Goal: Find contact information: Find contact information

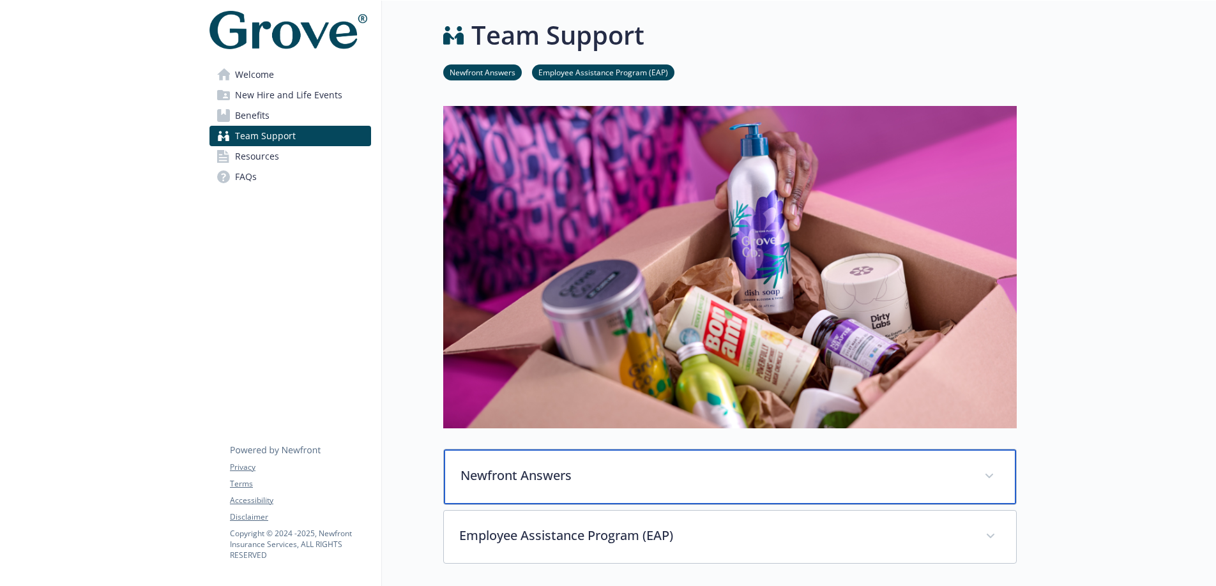
click at [649, 487] on div "Newfront Answers" at bounding box center [730, 476] width 572 height 55
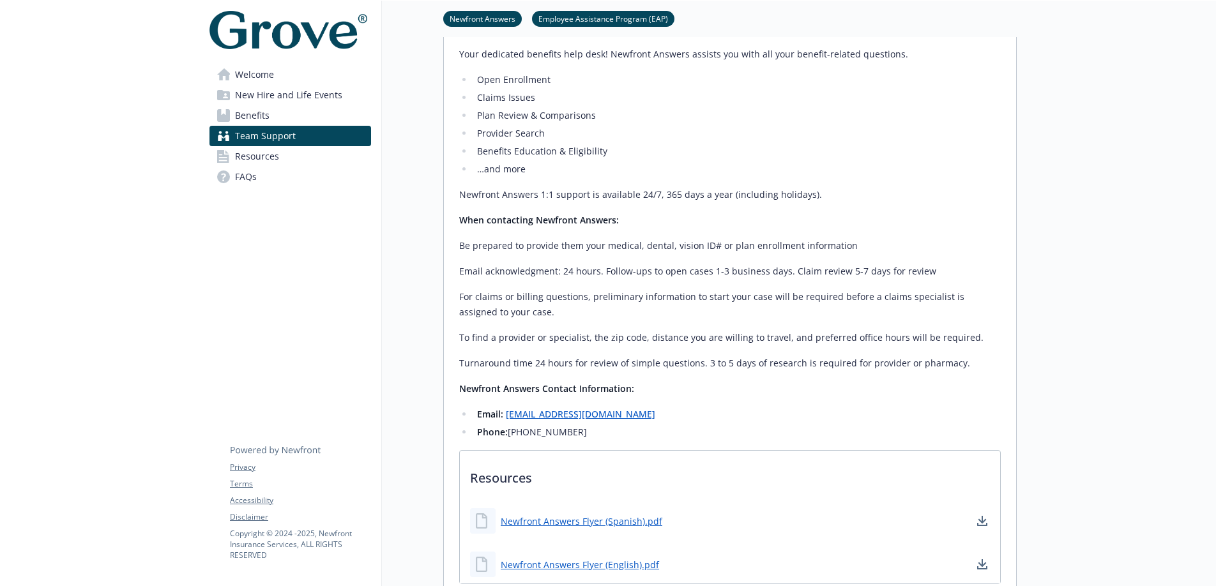
scroll to position [573, 0]
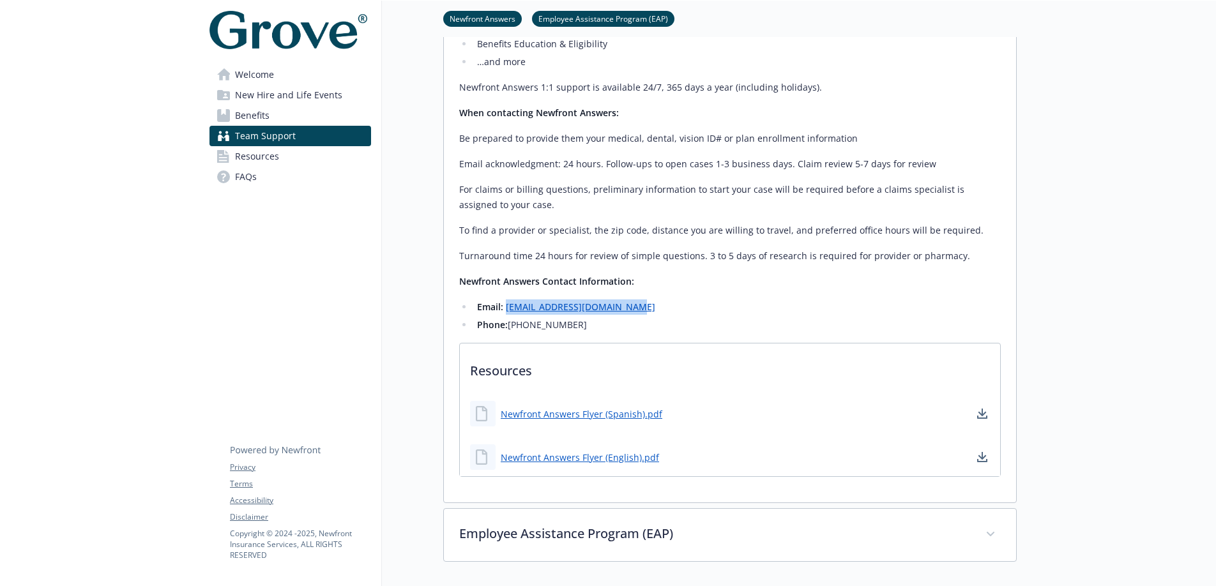
drag, startPoint x: 618, startPoint y: 311, endPoint x: 504, endPoint y: 313, distance: 113.7
click at [504, 313] on li "Email: [EMAIL_ADDRESS][DOMAIN_NAME]" at bounding box center [736, 306] width 527 height 15
copy link "[EMAIL_ADDRESS][DOMAIN_NAME]"
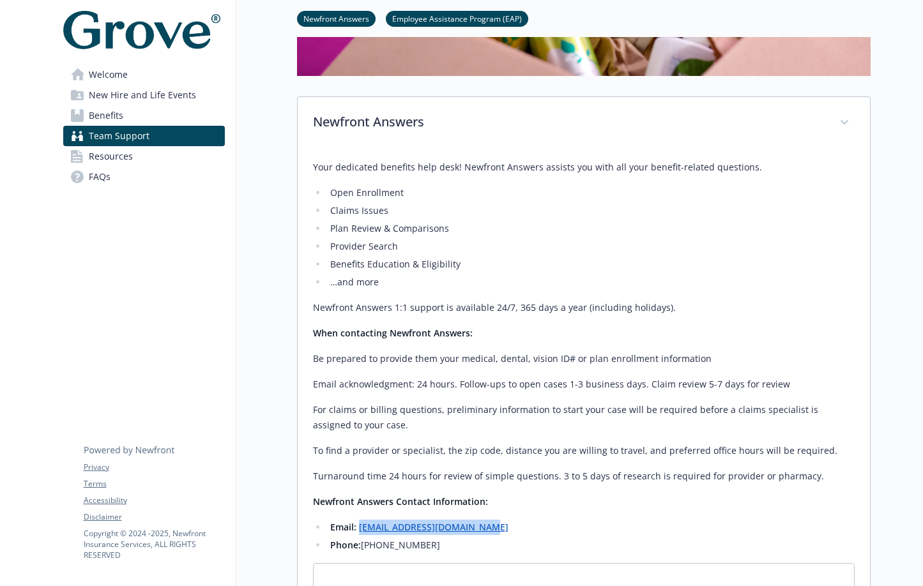
scroll to position [0, 0]
